Goal: Information Seeking & Learning: Learn about a topic

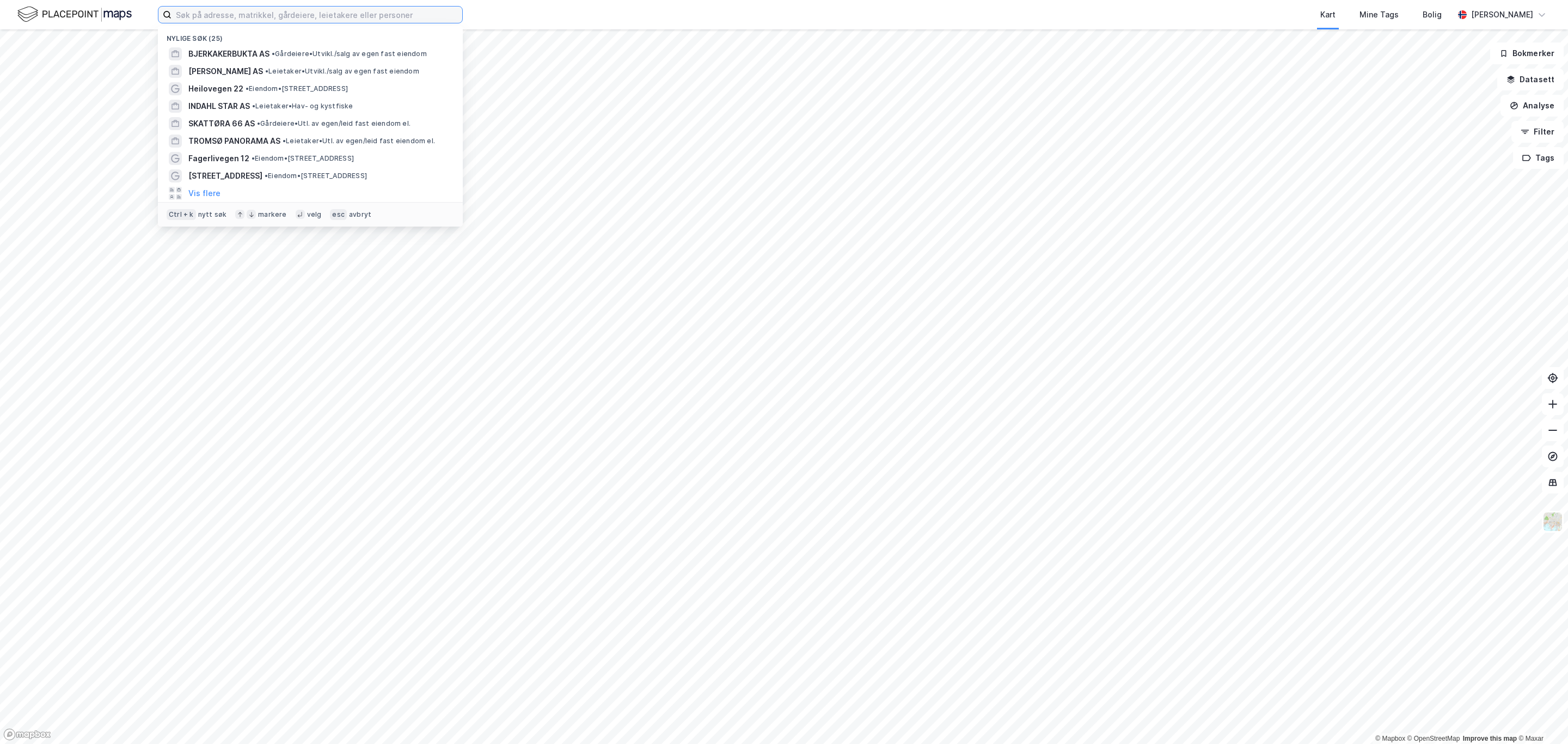
click at [191, 14] on input at bounding box center [317, 14] width 291 height 16
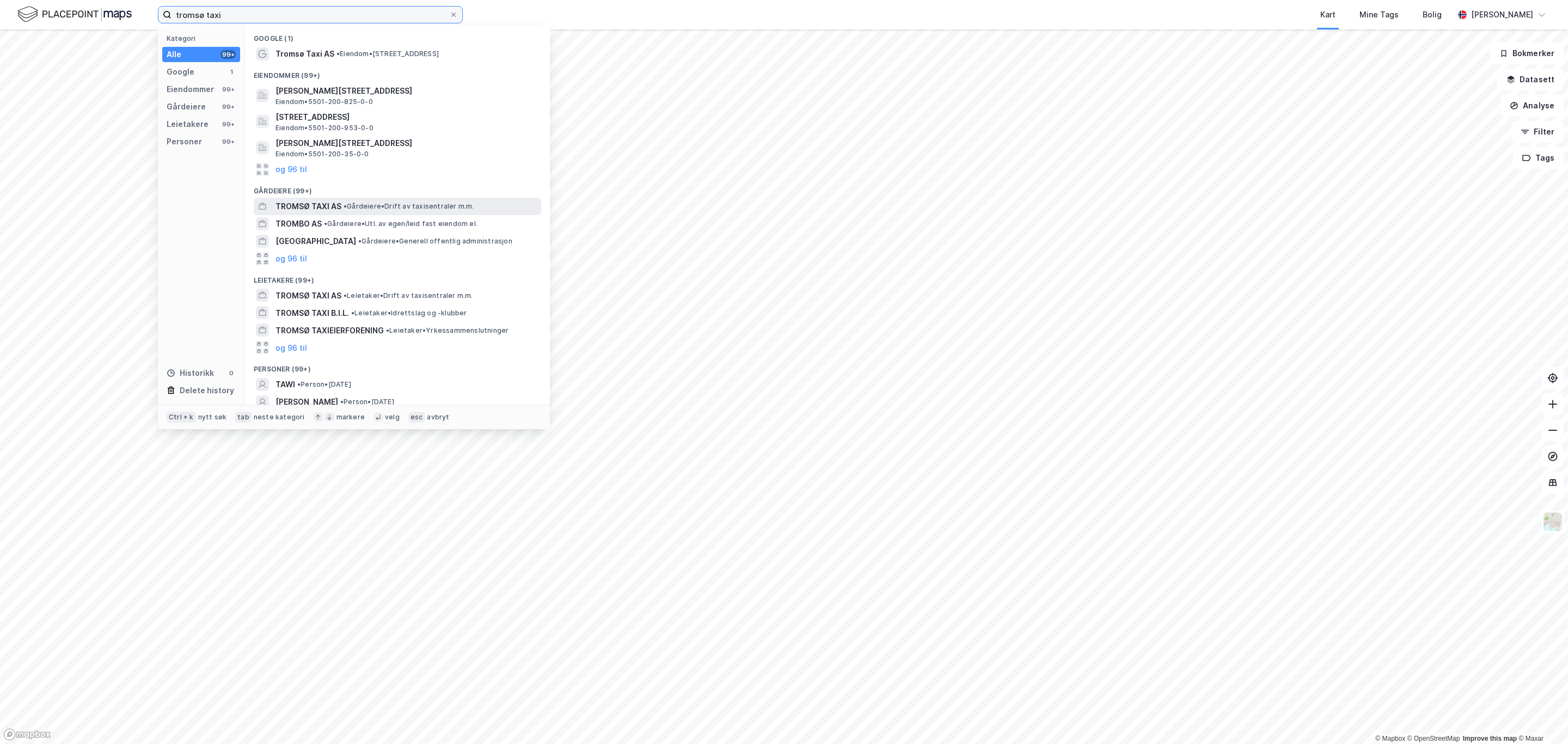
type input "tromsø taxi"
click at [300, 203] on span "TROMSØ TAXI AS" at bounding box center [309, 206] width 66 height 13
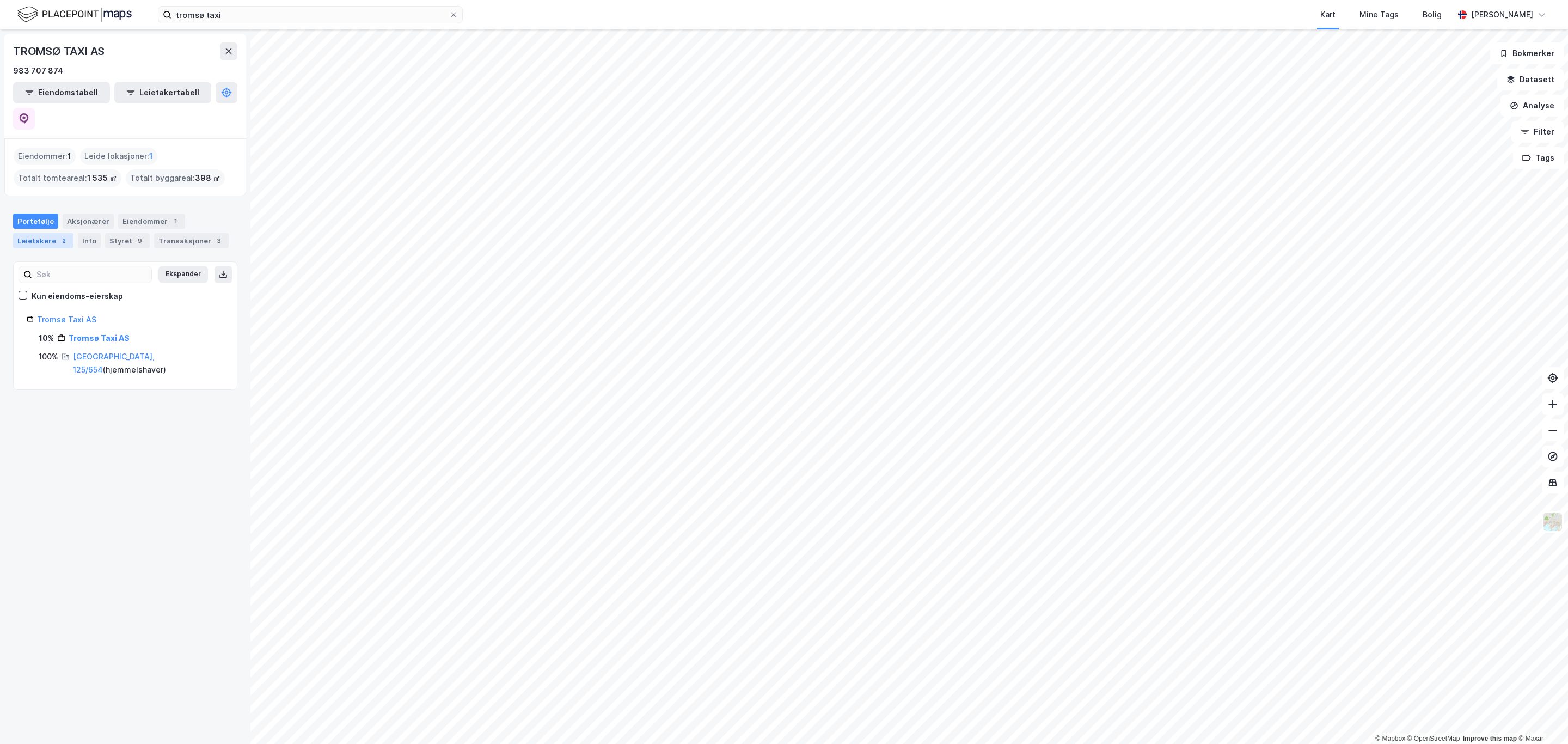
click at [42, 233] on div "Leietakere 2" at bounding box center [43, 241] width 60 height 15
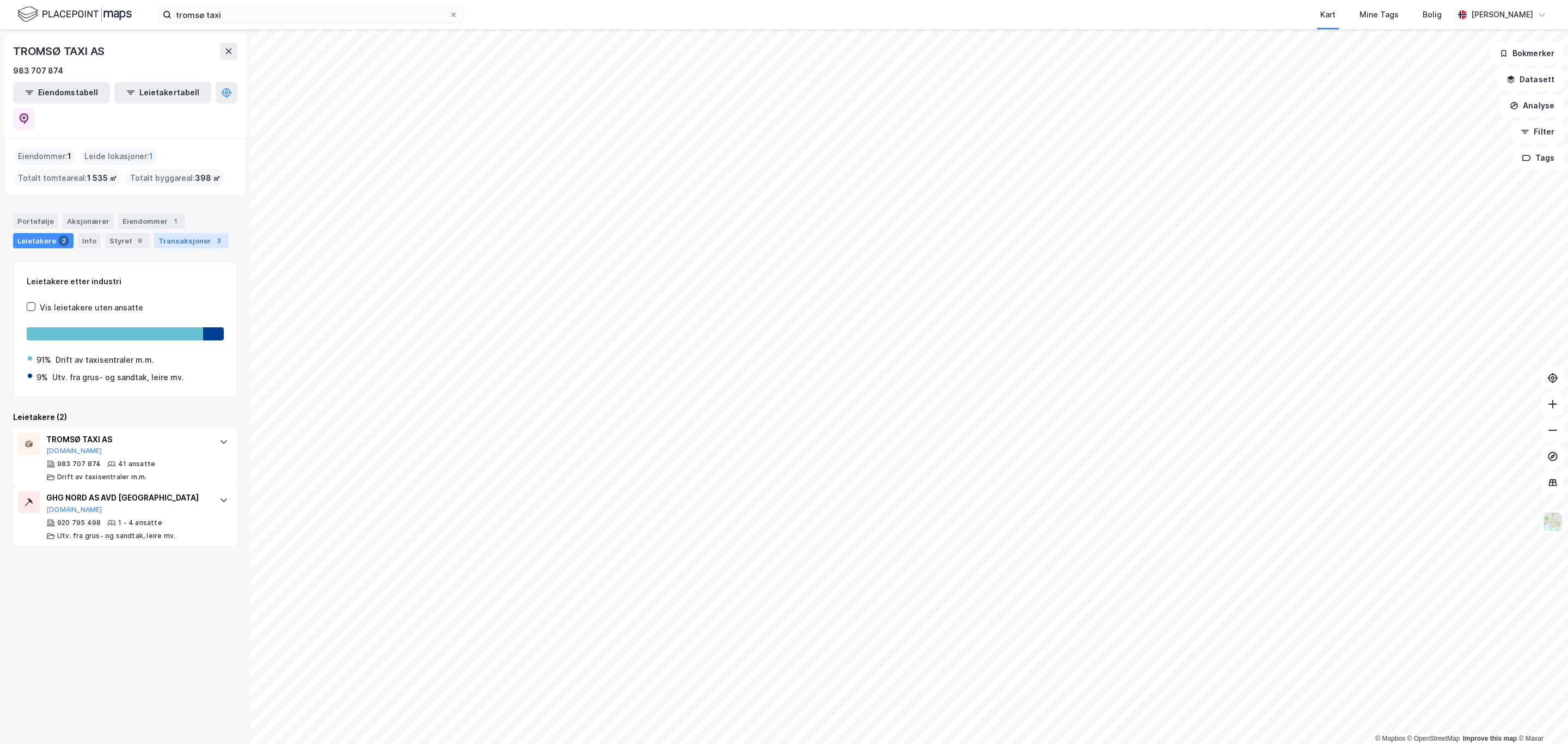
click at [181, 233] on div "Transaksjoner 3" at bounding box center [191, 241] width 74 height 15
